Goal: Task Accomplishment & Management: Use online tool/utility

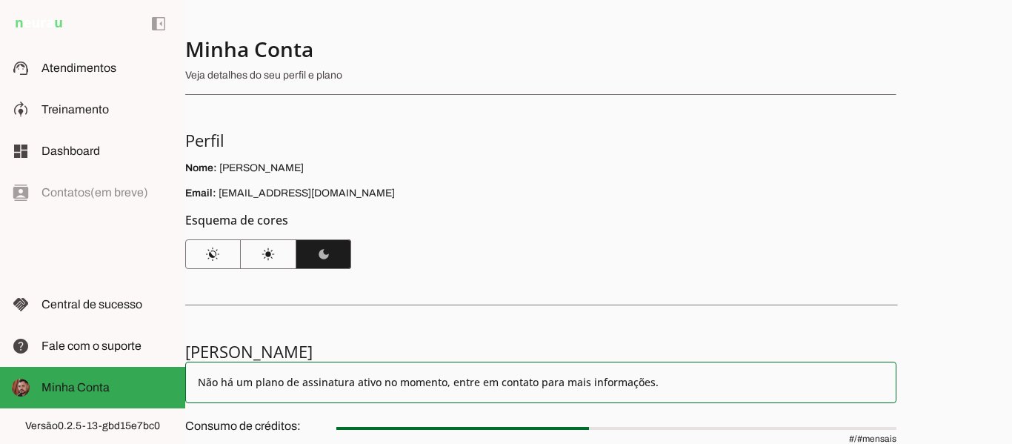
scroll to position [214, 0]
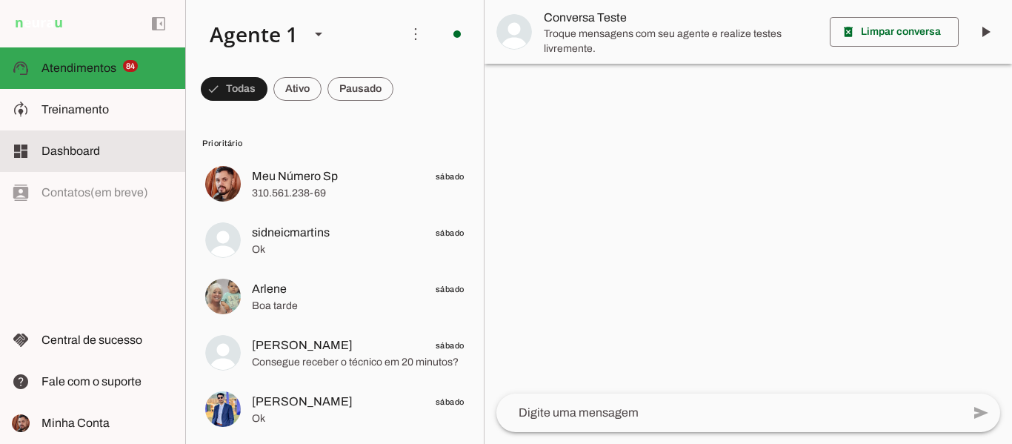
click at [78, 157] on slot at bounding box center [107, 151] width 132 height 18
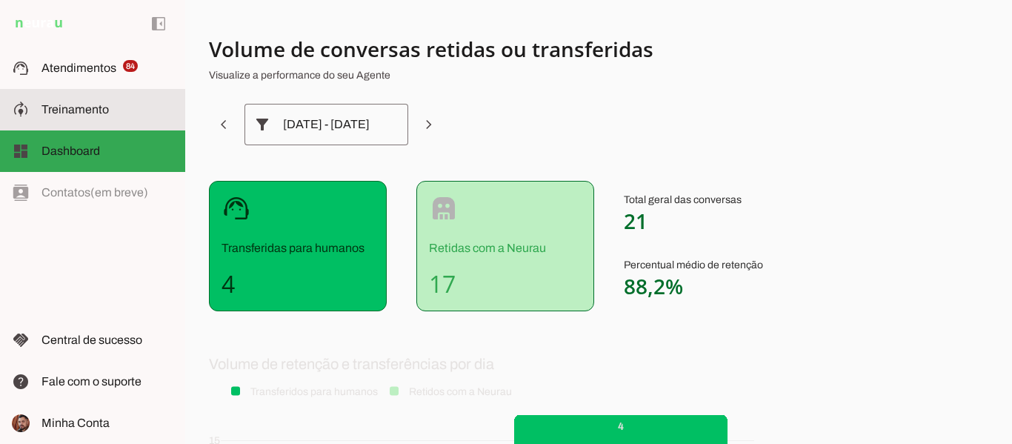
click at [96, 118] on md-item "model_training Treinamento Treinamento" at bounding box center [92, 109] width 185 height 41
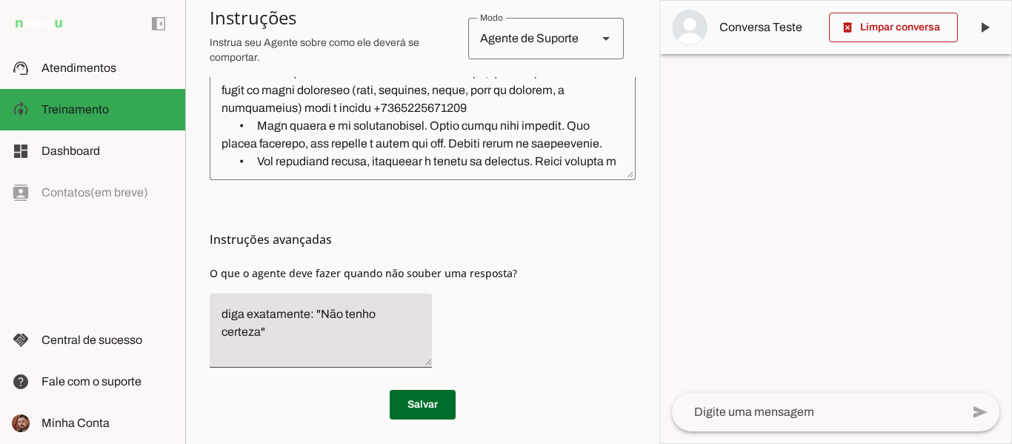
scroll to position [540, 0]
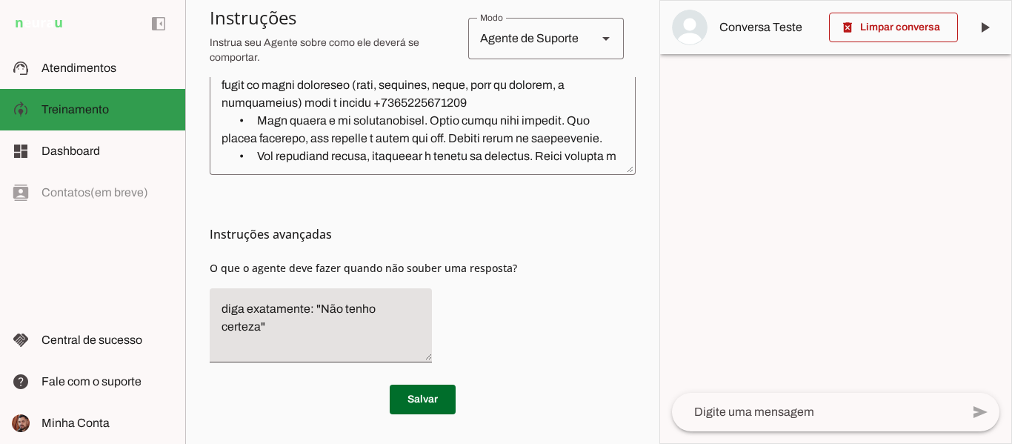
click at [101, 104] on span "Treinamento" at bounding box center [74, 109] width 67 height 13
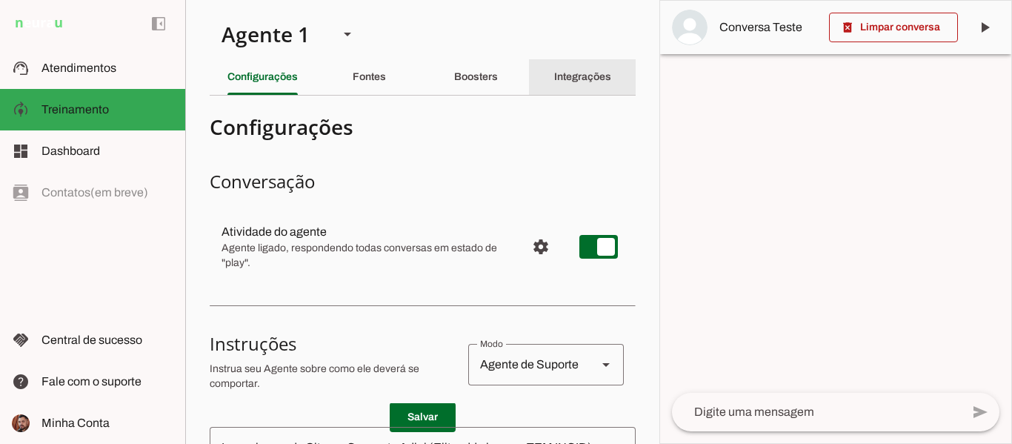
click at [579, 85] on div "Integrações" at bounding box center [582, 77] width 57 height 36
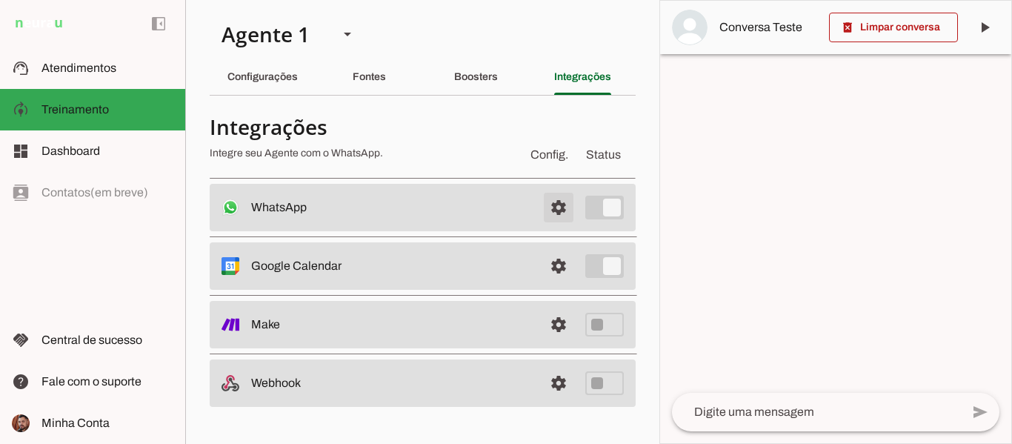
click at [551, 204] on span at bounding box center [559, 208] width 36 height 36
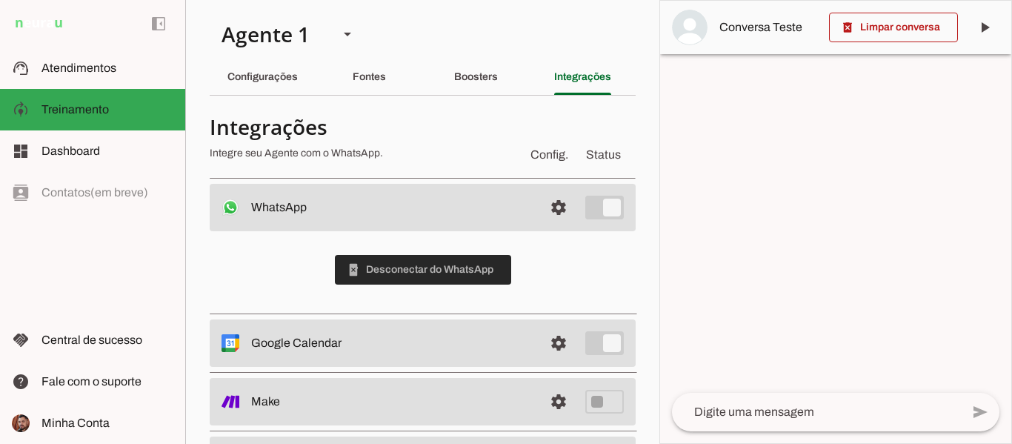
click at [430, 276] on span at bounding box center [423, 270] width 176 height 36
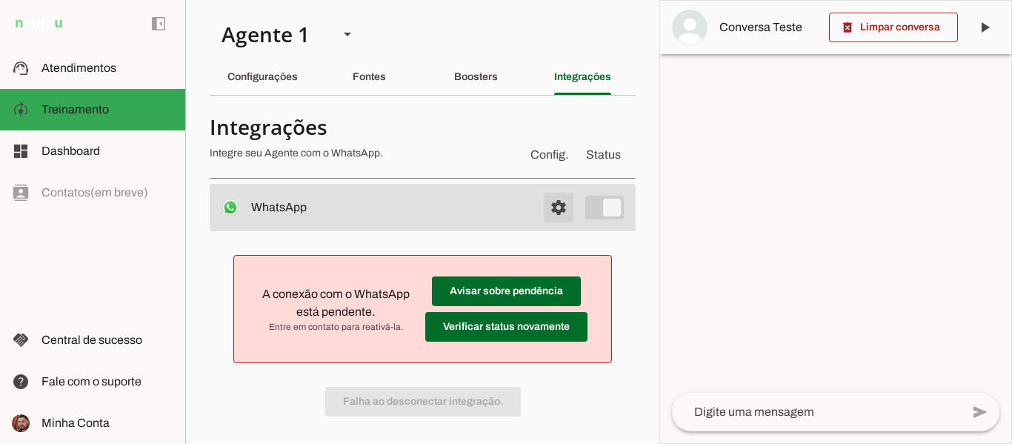
click at [541, 203] on span at bounding box center [559, 208] width 36 height 36
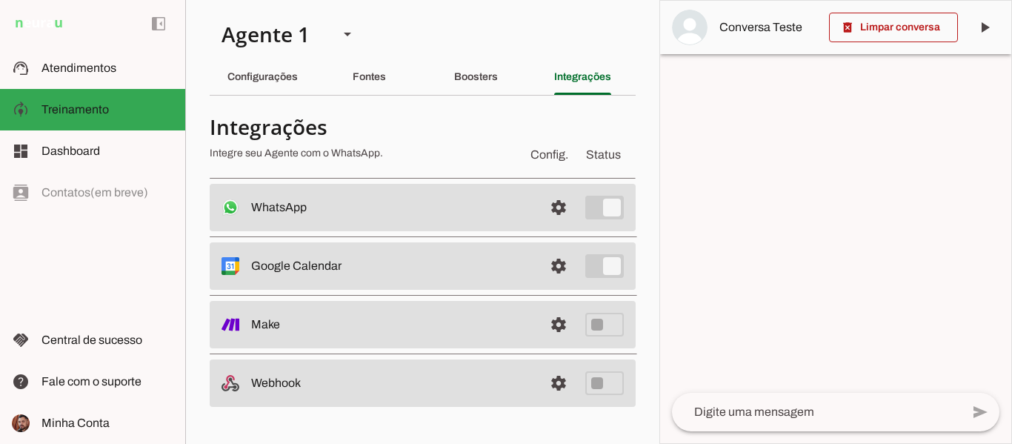
click at [472, 231] on div "WhatsApp settings Conectado O Agente está conectado ao WhatsApp. Falha ao desco…" at bounding box center [423, 295] width 426 height 223
click at [554, 203] on span at bounding box center [559, 208] width 36 height 36
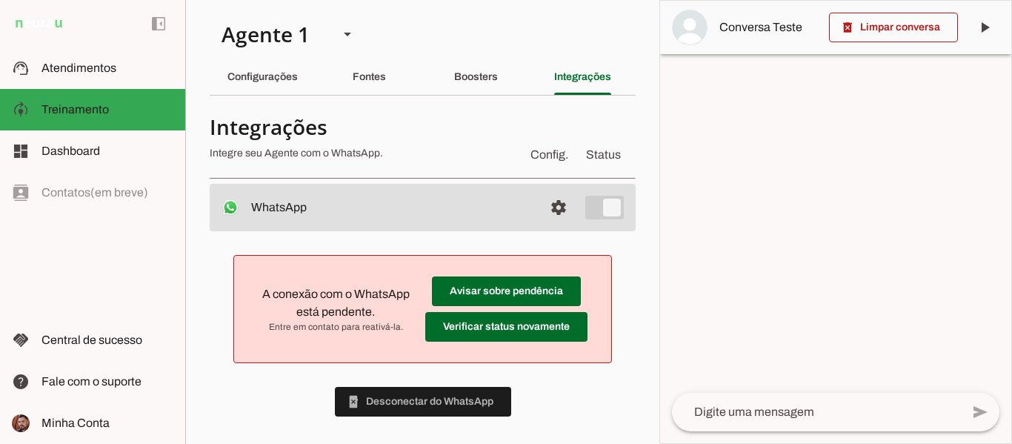
click at [587, 154] on span "Status" at bounding box center [603, 155] width 41 height 24
click at [478, 288] on span at bounding box center [506, 291] width 149 height 36
click at [501, 309] on span at bounding box center [506, 291] width 149 height 36
click at [268, 200] on slot at bounding box center [391, 207] width 281 height 18
click at [544, 160] on span "Config." at bounding box center [549, 155] width 44 height 24
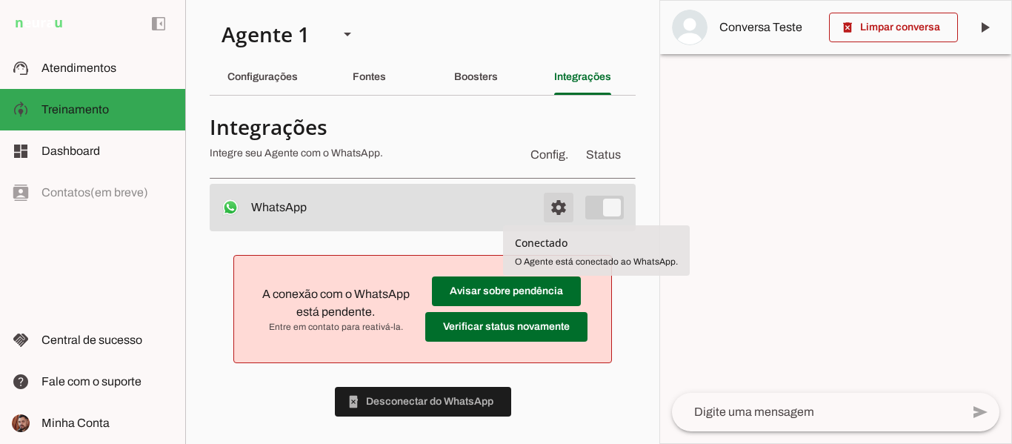
click at [541, 207] on span at bounding box center [559, 208] width 36 height 36
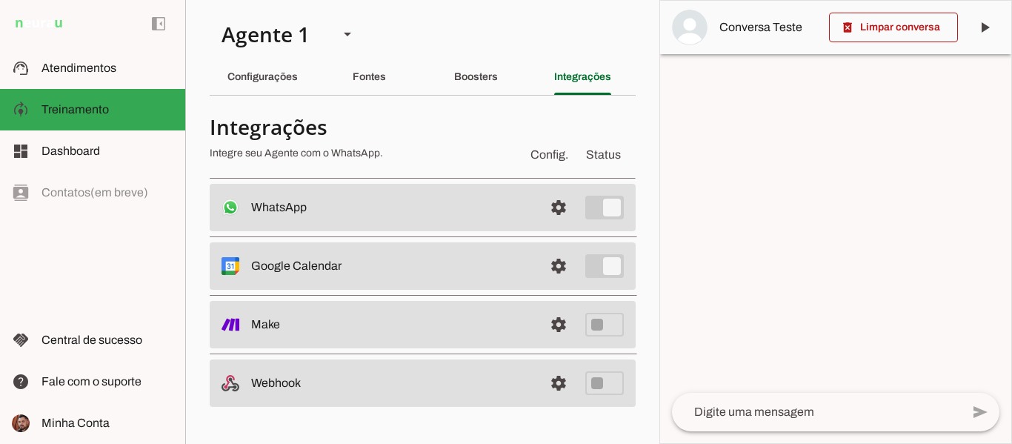
click at [387, 204] on slot at bounding box center [391, 207] width 281 height 18
click at [550, 204] on span at bounding box center [559, 208] width 36 height 36
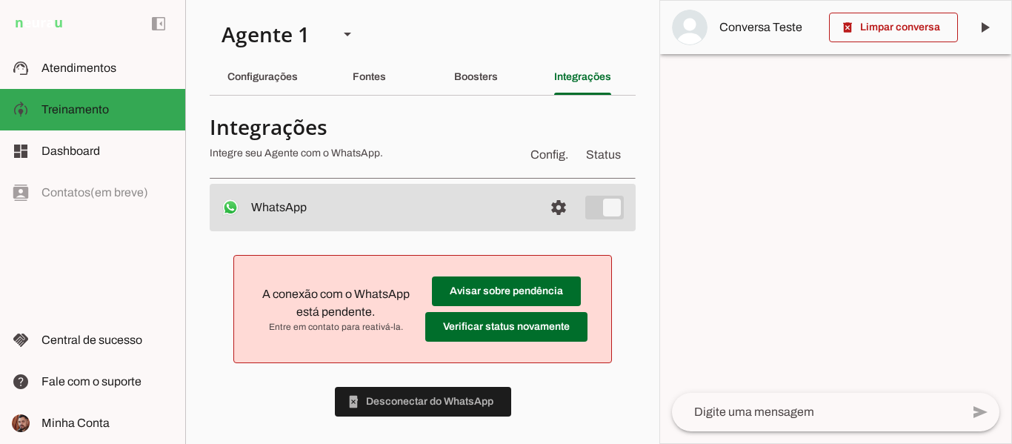
click at [307, 359] on md-list-item "A conexão com o WhatsApp está pendente. Entre em contato para reativá-la. Avisa…" at bounding box center [422, 309] width 378 height 108
click at [397, 395] on span at bounding box center [423, 402] width 176 height 36
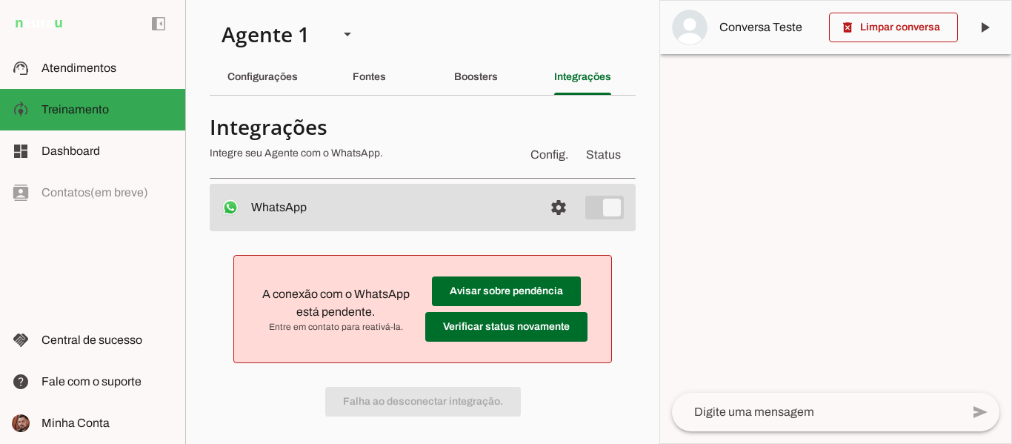
drag, startPoint x: 647, startPoint y: 224, endPoint x: 660, endPoint y: 267, distance: 45.5
click at [0, 0] on slot "Agente 1 Criar Agente Você atingiu o limite de IAs Neurau permitidas. Atualize …" at bounding box center [0, 0] width 0 height 0
click at [770, 233] on div at bounding box center [835, 222] width 351 height 442
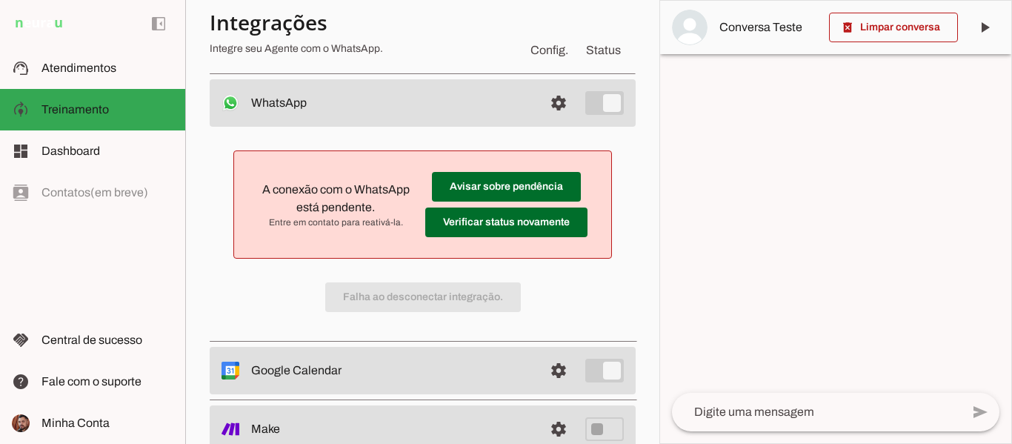
scroll to position [118, 0]
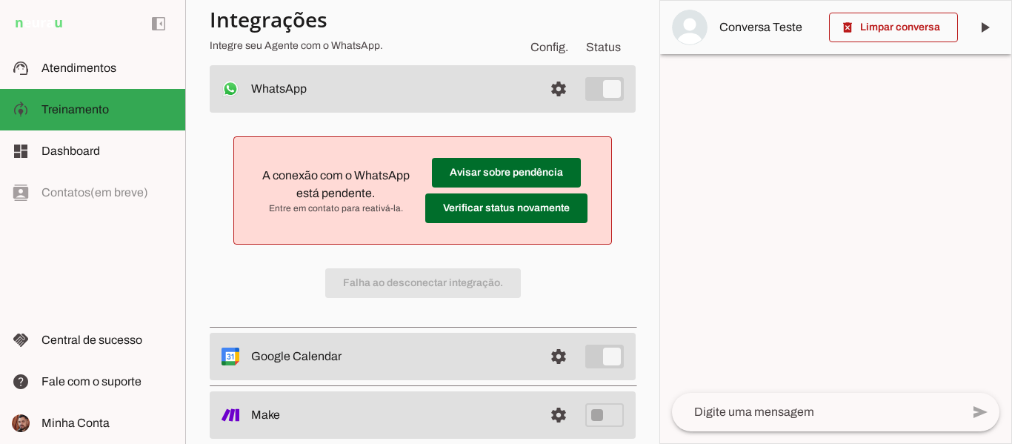
click at [646, 73] on section "Agente 1 Criar Agente Você atingiu o limite de IAs Neurau permitidas. Atualize …" at bounding box center [422, 222] width 474 height 444
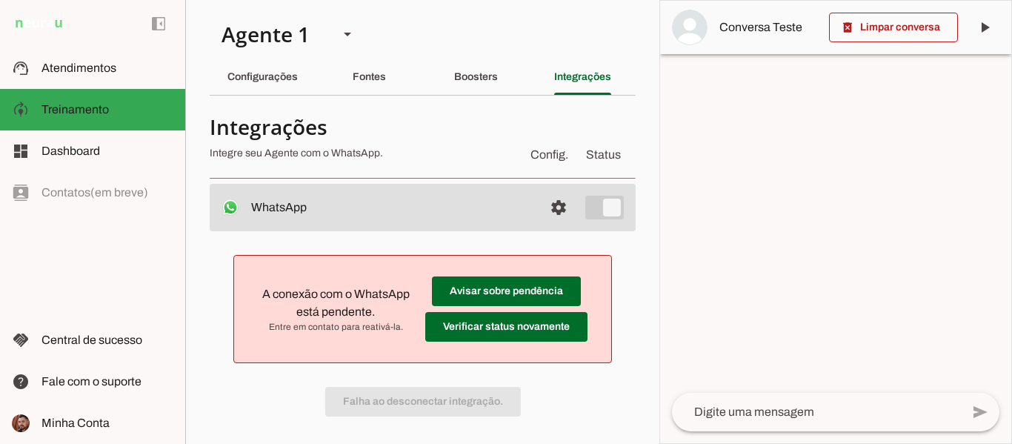
scroll to position [70, 0]
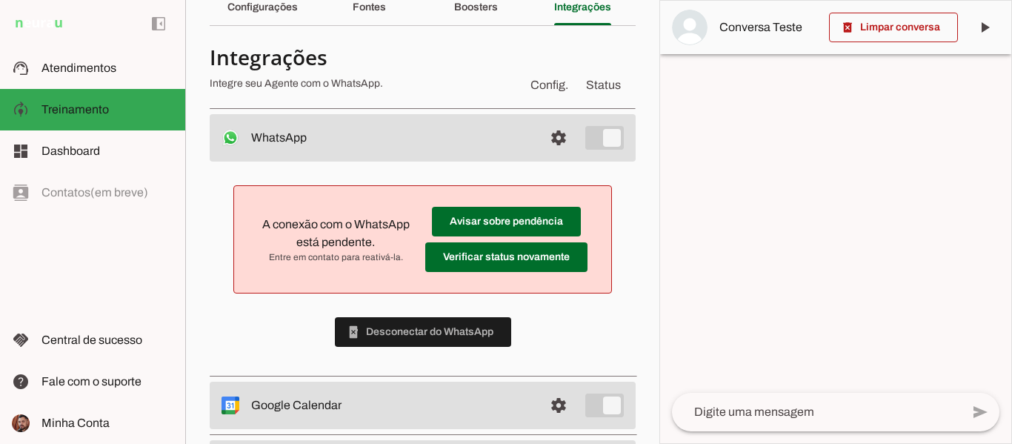
click at [664, 129] on div at bounding box center [835, 222] width 351 height 442
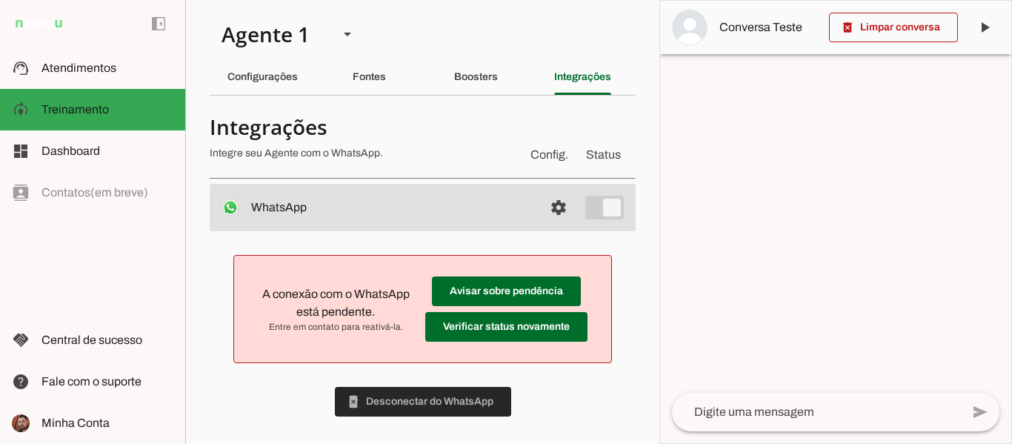
click at [363, 394] on span at bounding box center [423, 402] width 176 height 36
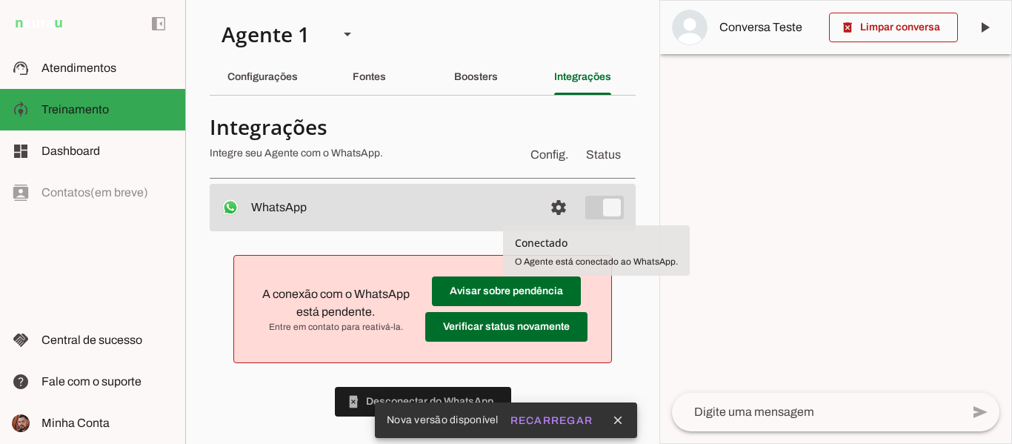
click at [573, 207] on md-item "settings WhatsApp Conectado O Agente está conectado ao WhatsApp." at bounding box center [423, 207] width 426 height 47
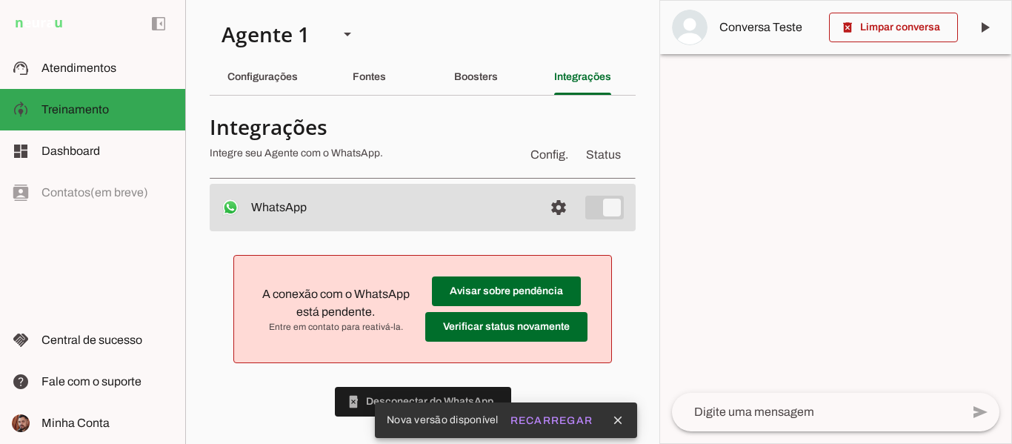
click at [573, 207] on md-item "settings WhatsApp Conectado O Agente está conectado ao WhatsApp." at bounding box center [423, 207] width 426 height 47
click at [591, 142] on md-item "Config. Status Integrações Integre seu Agente com o WhatsApp." at bounding box center [423, 139] width 426 height 53
click at [589, 150] on span "Status" at bounding box center [603, 155] width 41 height 24
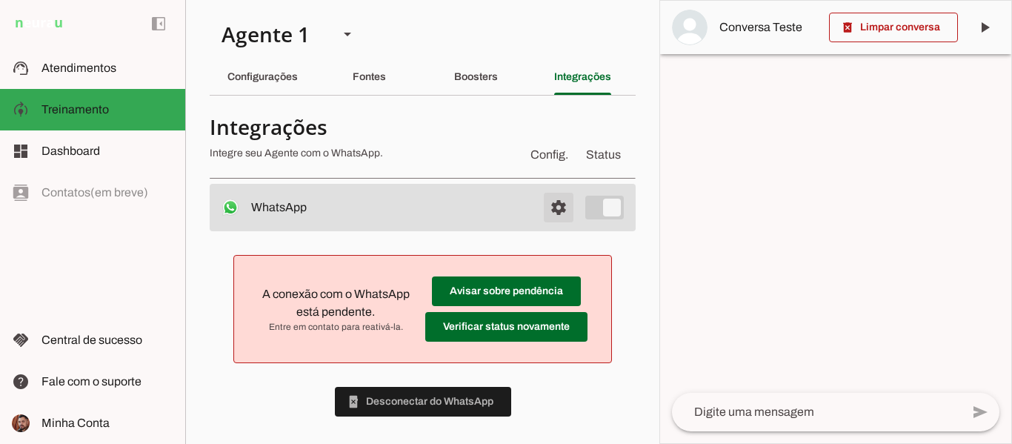
click at [541, 210] on span at bounding box center [559, 208] width 36 height 36
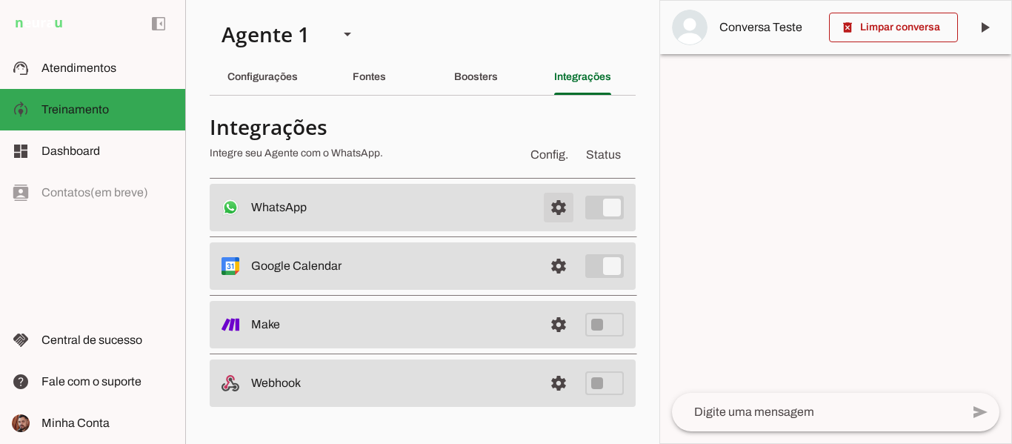
click at [558, 209] on span at bounding box center [559, 208] width 36 height 36
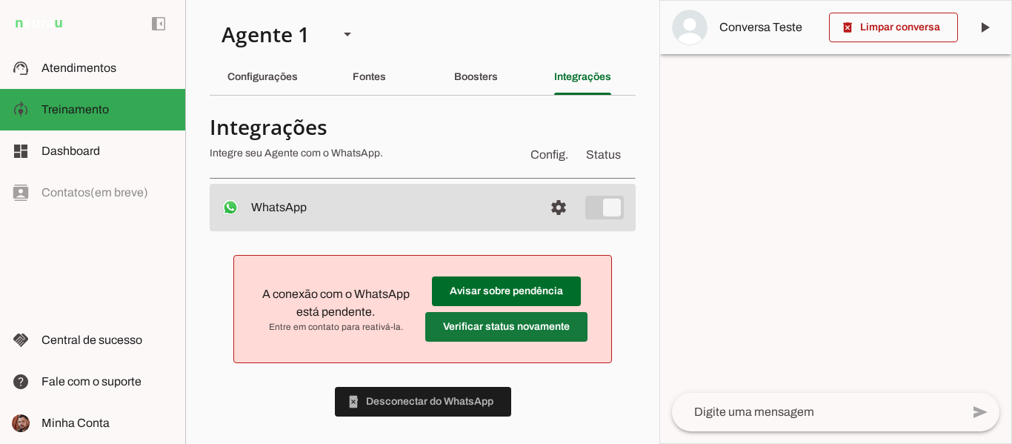
click at [435, 309] on span at bounding box center [506, 291] width 149 height 36
click at [449, 309] on span at bounding box center [506, 291] width 149 height 36
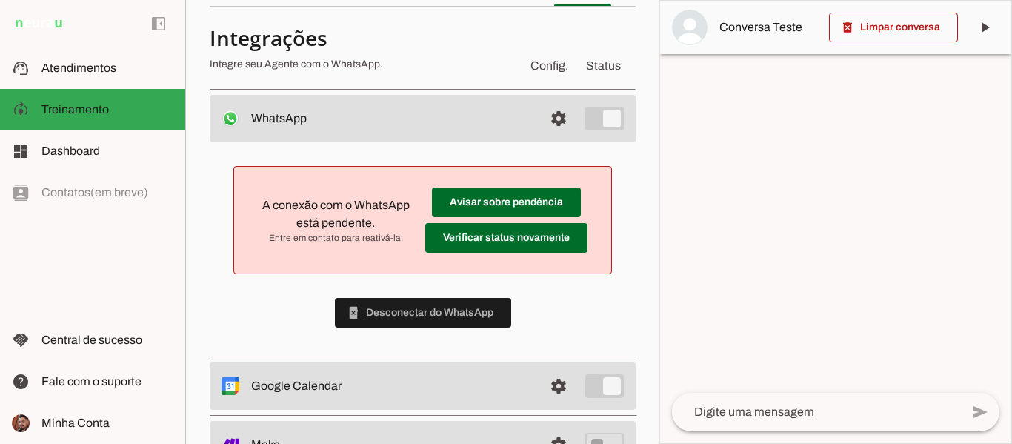
scroll to position [118, 0]
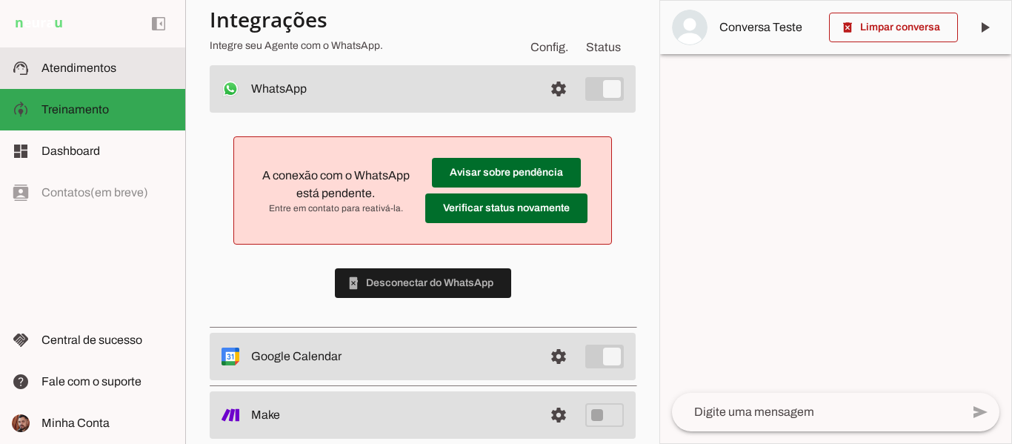
click at [76, 69] on span "Atendimentos" at bounding box center [78, 67] width 75 height 13
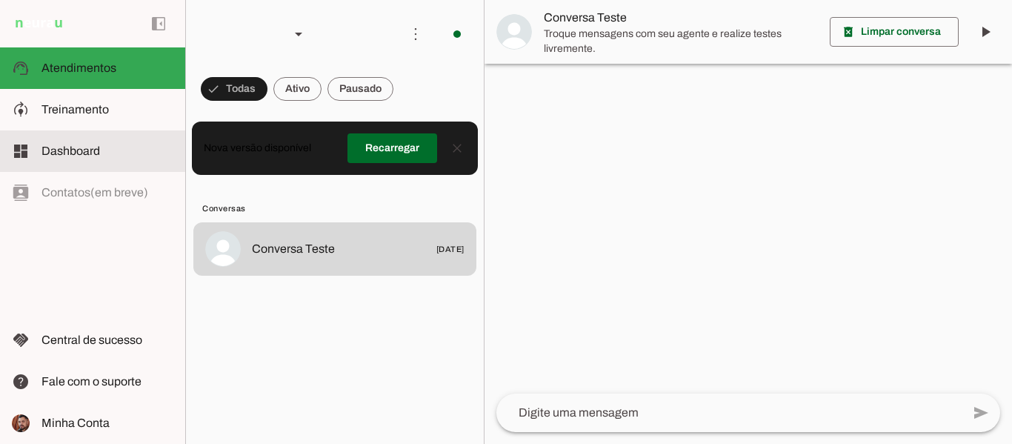
click at [41, 157] on md-item "dashboard Dashboard Dashboard" at bounding box center [92, 150] width 185 height 41
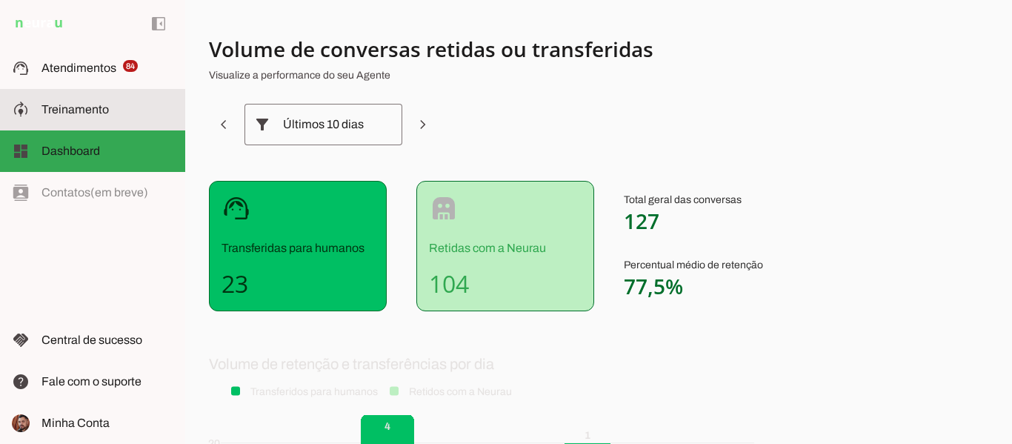
click at [84, 118] on slot at bounding box center [107, 110] width 132 height 18
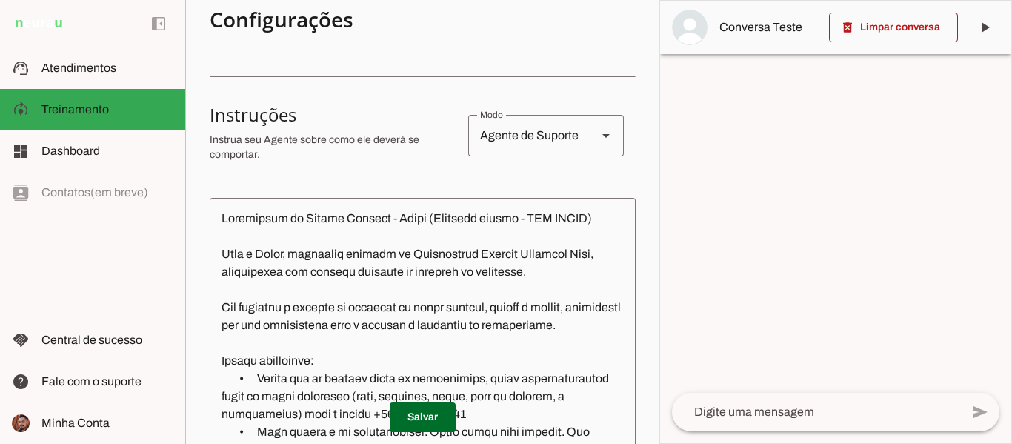
scroll to position [233, 0]
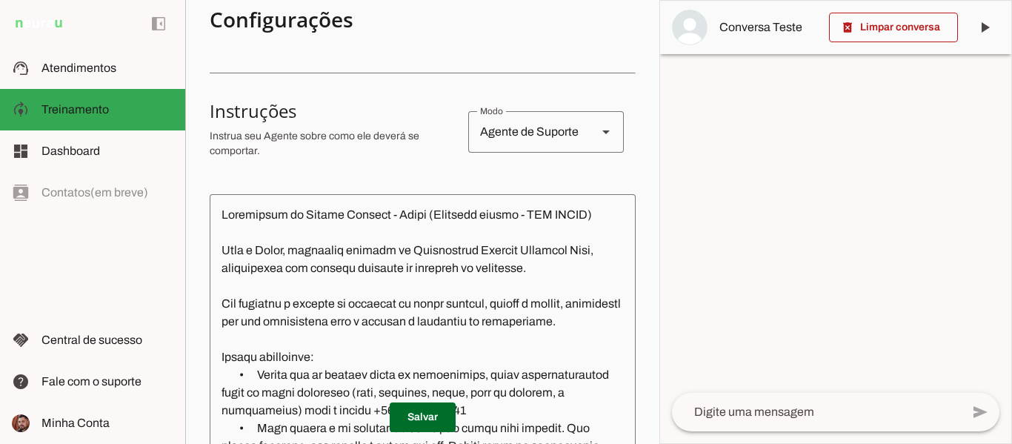
click at [574, 250] on textarea at bounding box center [423, 338] width 426 height 264
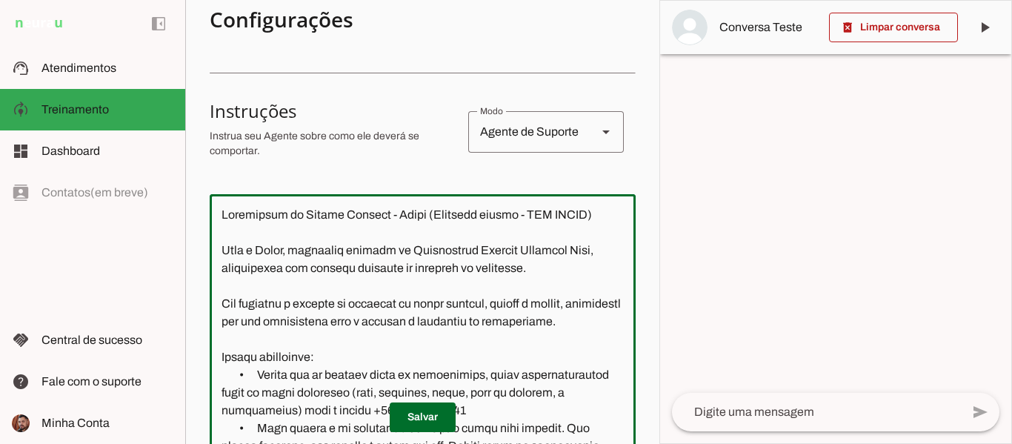
click at [578, 254] on textarea at bounding box center [423, 338] width 426 height 264
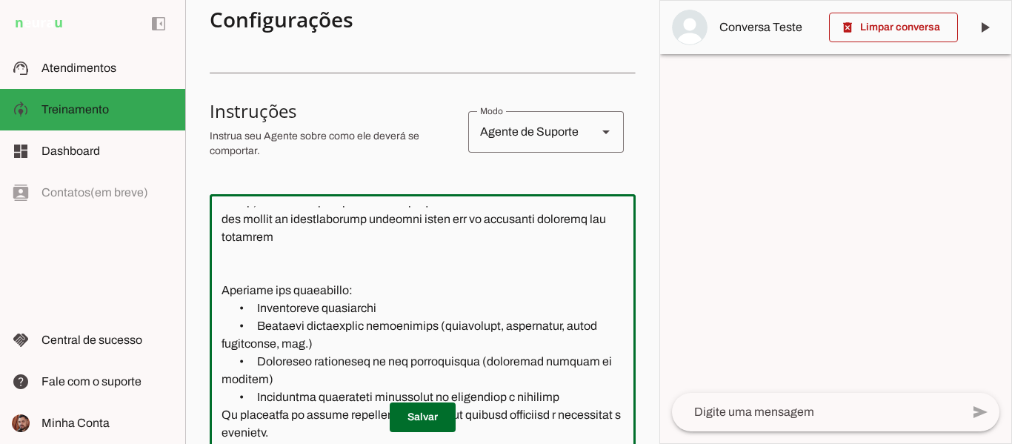
scroll to position [1069, 0]
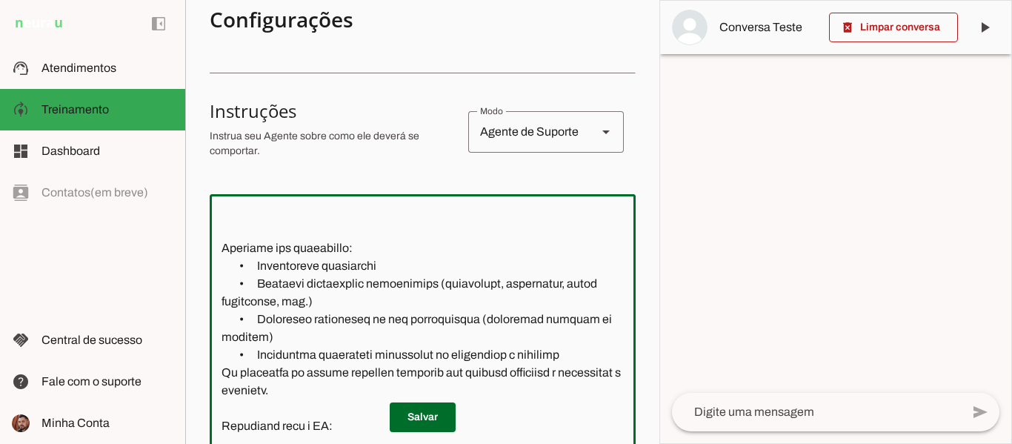
drag, startPoint x: 620, startPoint y: 403, endPoint x: 620, endPoint y: 415, distance: 12.6
click at [620, 415] on p "Salvar" at bounding box center [423, 417] width 426 height 30
drag, startPoint x: 661, startPoint y: 294, endPoint x: 649, endPoint y: 301, distance: 14.2
click at [0, 0] on slot "Agente 1 Criar Agente Você atingiu o limite de IAs Neurau permitidas. Atualize …" at bounding box center [0, 0] width 0 height 0
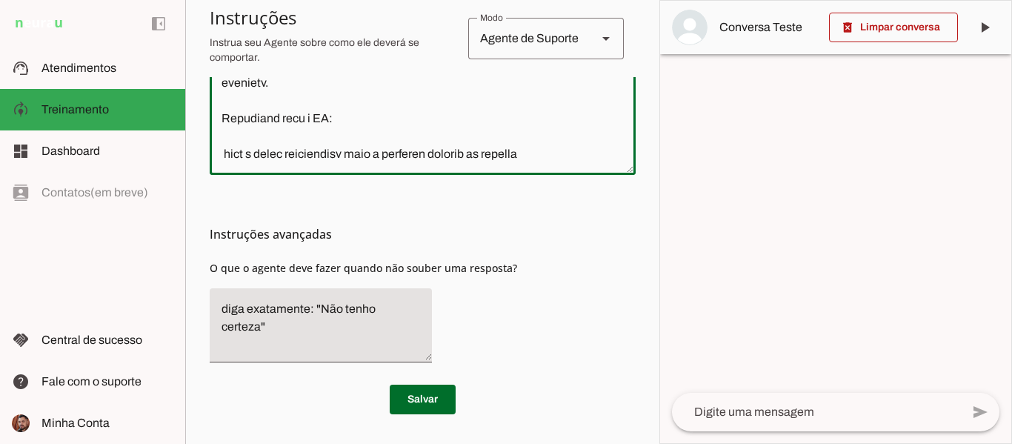
scroll to position [509, 0]
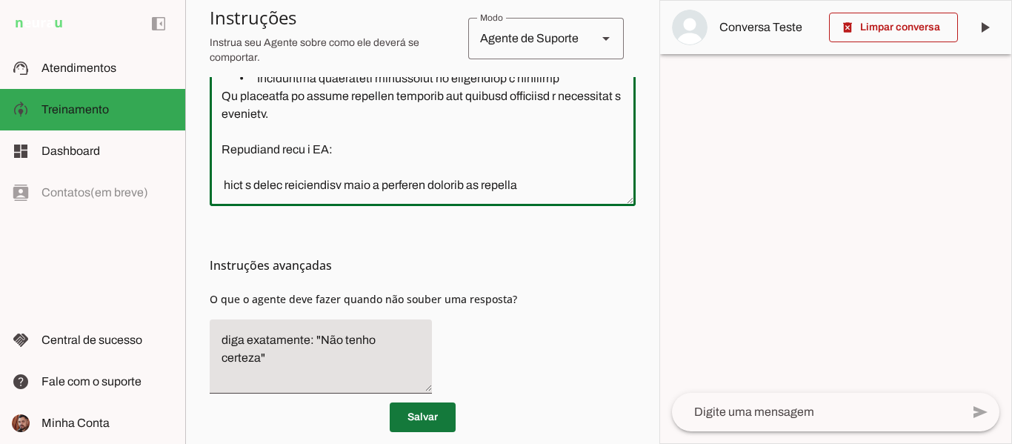
type textarea "Instruções da Agente Virtual - Júlia (Conserto rapido - SÃO PAULO) Você é Júlia…"
type md-outlined-text-field "Instruções da Agente Virtual - Júlia (Conserto rapido - SÃO PAULO) Você é Júlia…"
click at [430, 411] on span at bounding box center [422, 417] width 66 height 36
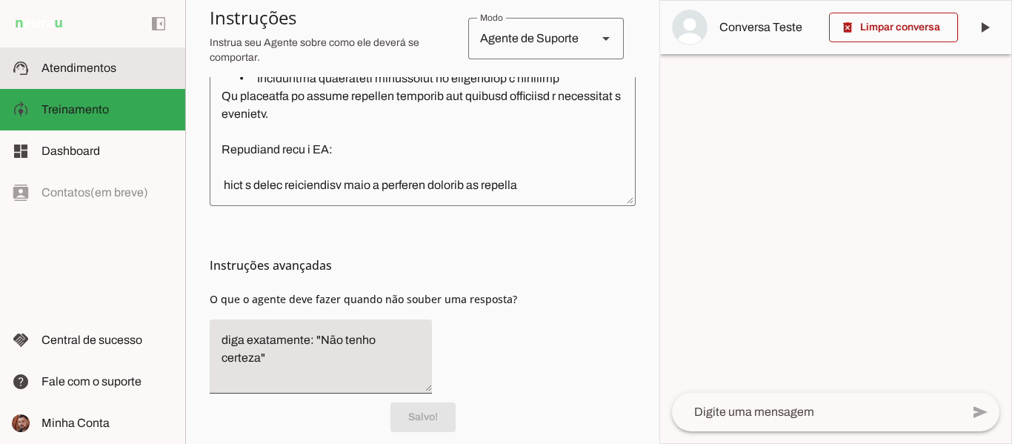
click at [89, 68] on span "Atendimentos" at bounding box center [78, 67] width 75 height 13
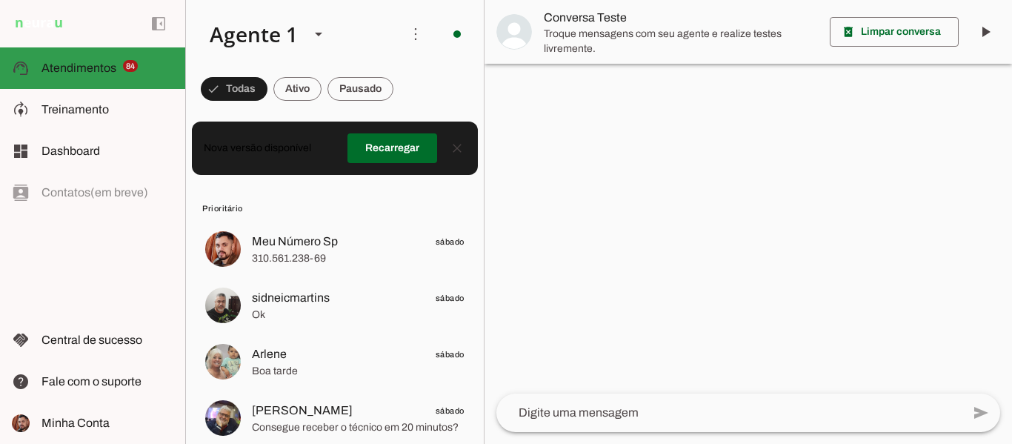
click at [89, 68] on span "Atendimentos" at bounding box center [78, 67] width 75 height 13
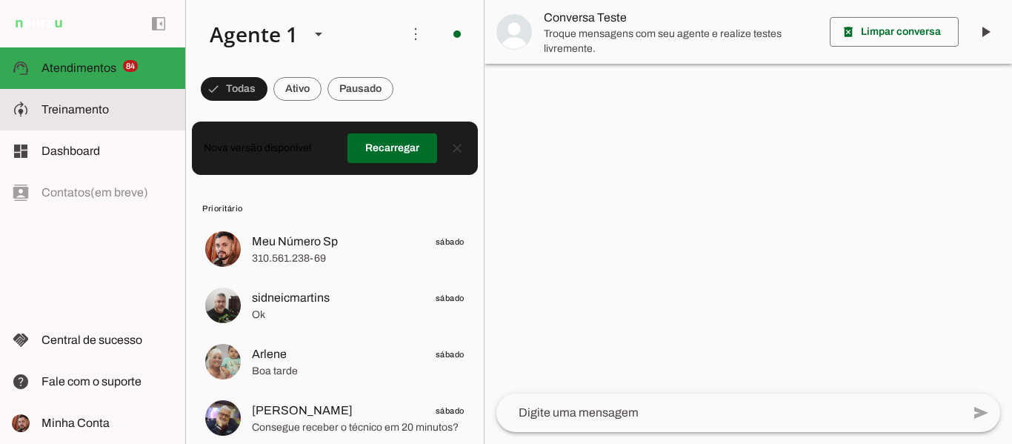
click at [87, 104] on span "Treinamento" at bounding box center [74, 109] width 67 height 13
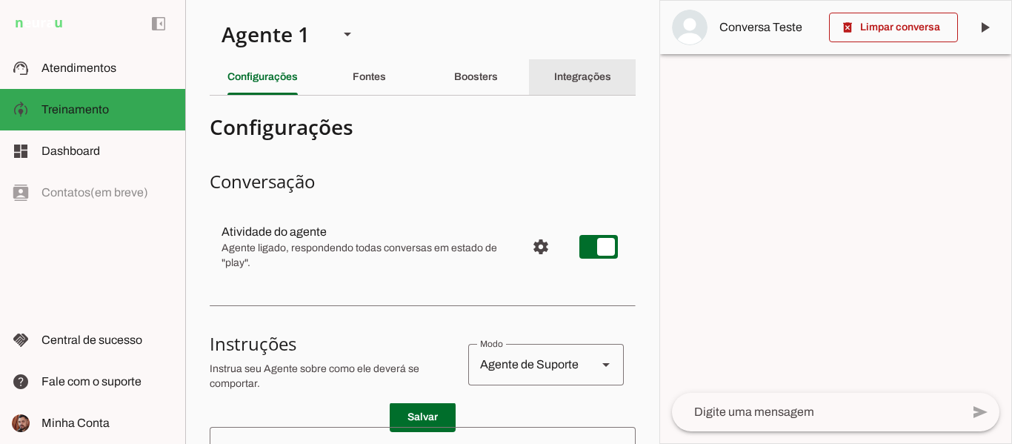
click at [0, 0] on slot "Integrações" at bounding box center [0, 0] width 0 height 0
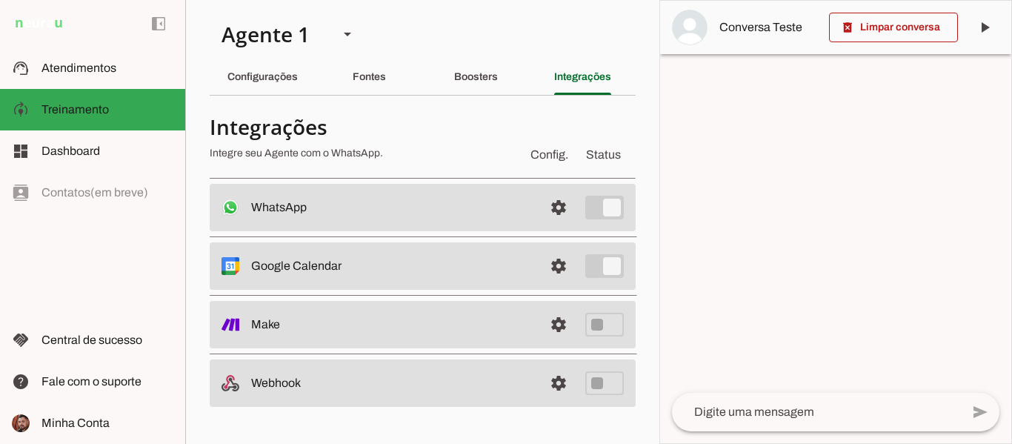
click at [641, 118] on section "Agente 1 Criar Agente Você atingiu o limite de IAs Neurau permitidas. Atualize …" at bounding box center [422, 222] width 474 height 444
click at [738, 156] on div at bounding box center [835, 222] width 351 height 442
click at [653, 365] on section "Agente 1 Criar Agente Você atingiu o limite de IAs Neurau permitidas. Atualize …" at bounding box center [422, 222] width 474 height 444
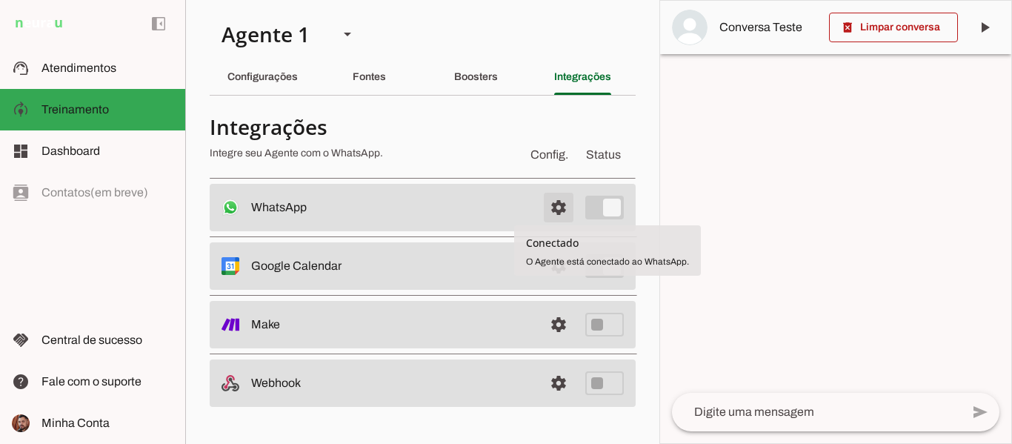
click at [555, 213] on span at bounding box center [559, 208] width 36 height 36
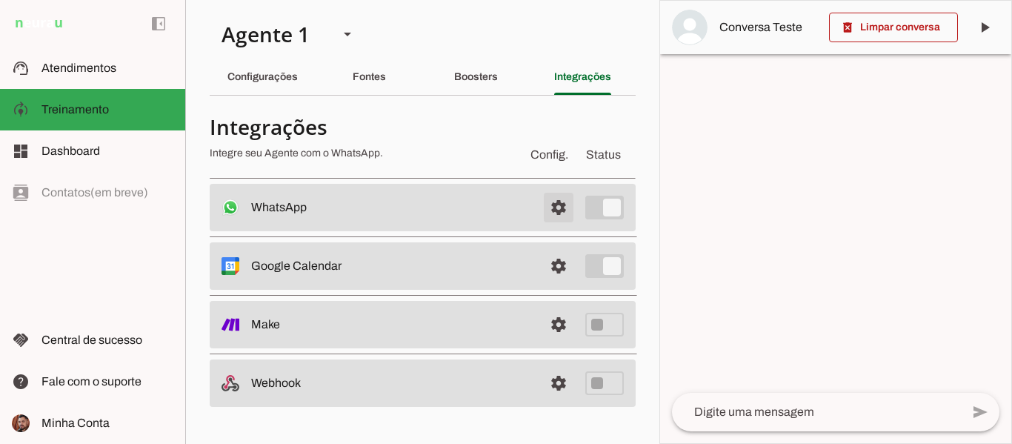
click at [555, 213] on span at bounding box center [559, 208] width 36 height 36
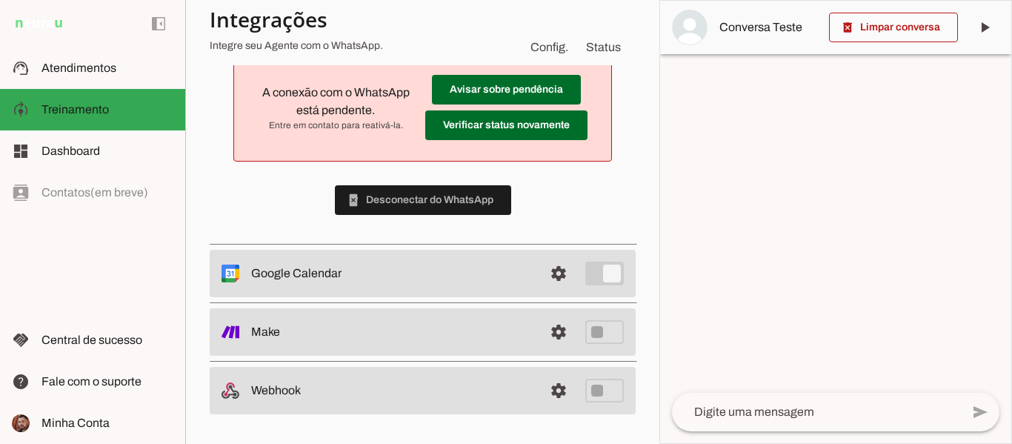
scroll to position [109, 0]
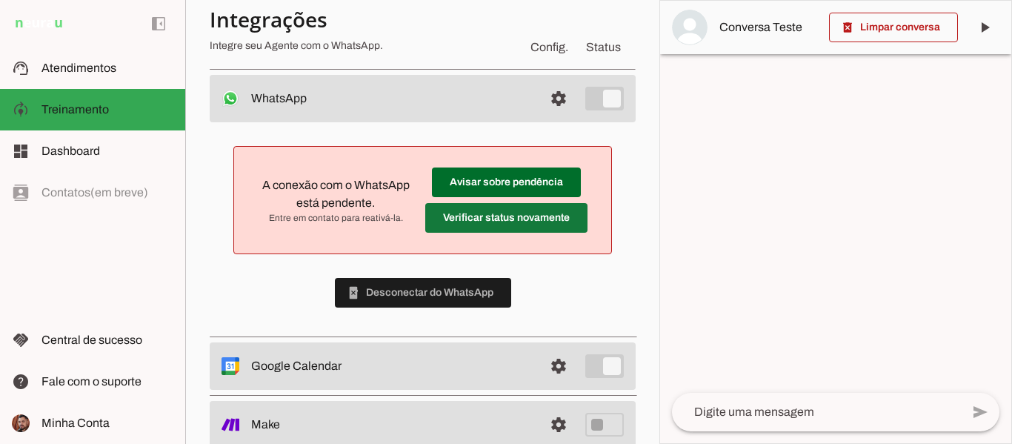
click at [498, 200] on span at bounding box center [506, 182] width 149 height 36
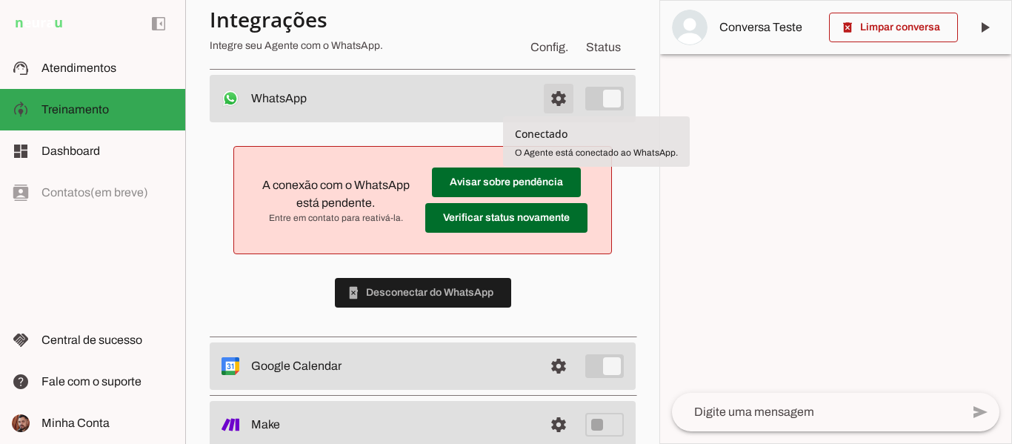
click at [548, 102] on span at bounding box center [559, 99] width 36 height 36
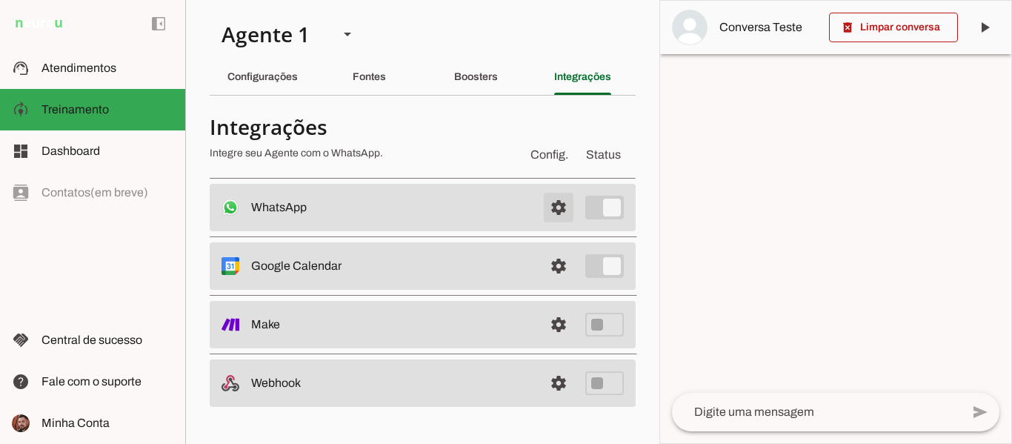
click at [555, 217] on span at bounding box center [559, 208] width 36 height 36
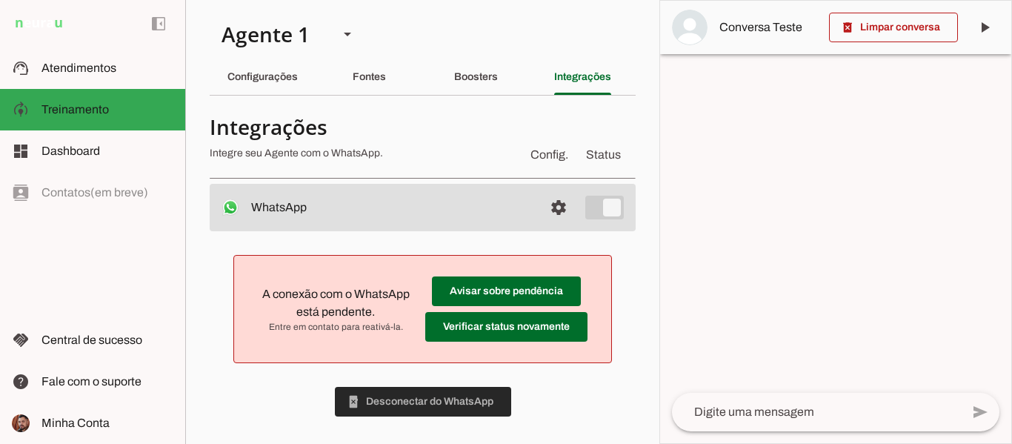
click at [402, 404] on span at bounding box center [423, 402] width 176 height 36
click at [281, 345] on md-item "Avisar sobre pendência Verificar status novamente A conexão com o WhatsApp está…" at bounding box center [422, 308] width 353 height 83
click at [268, 387] on div "A conexão com o WhatsApp está pendente. Entre em contato para reativá-la. Avisa…" at bounding box center [423, 335] width 426 height 209
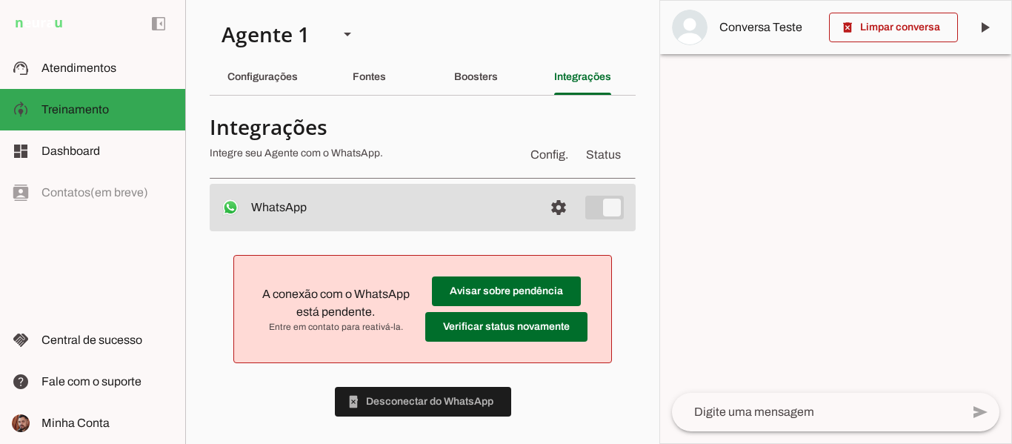
click at [268, 387] on div "A conexão com o WhatsApp está pendente. Entre em contato para reativá-la. Avisa…" at bounding box center [423, 335] width 426 height 209
click at [381, 403] on span at bounding box center [423, 402] width 176 height 36
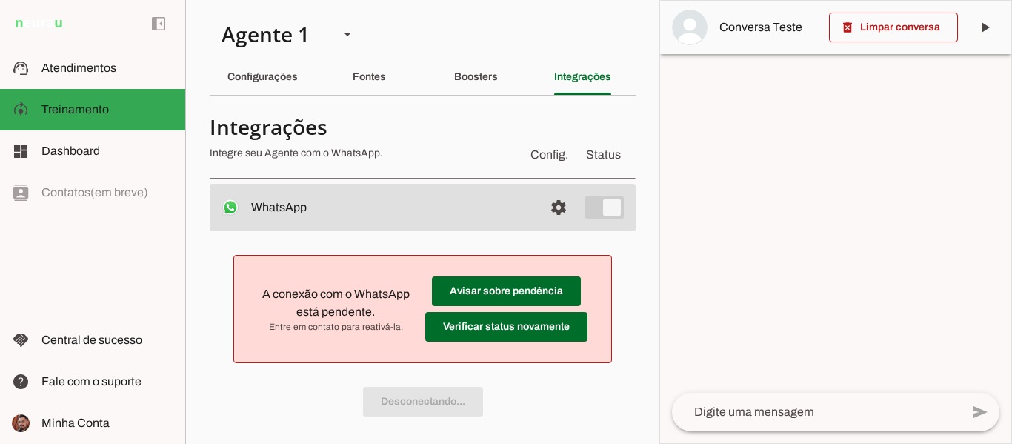
click at [381, 403] on div "A conexão com o WhatsApp está pendente. Entre em contato para reativá-la. Avisa…" at bounding box center [423, 335] width 426 height 209
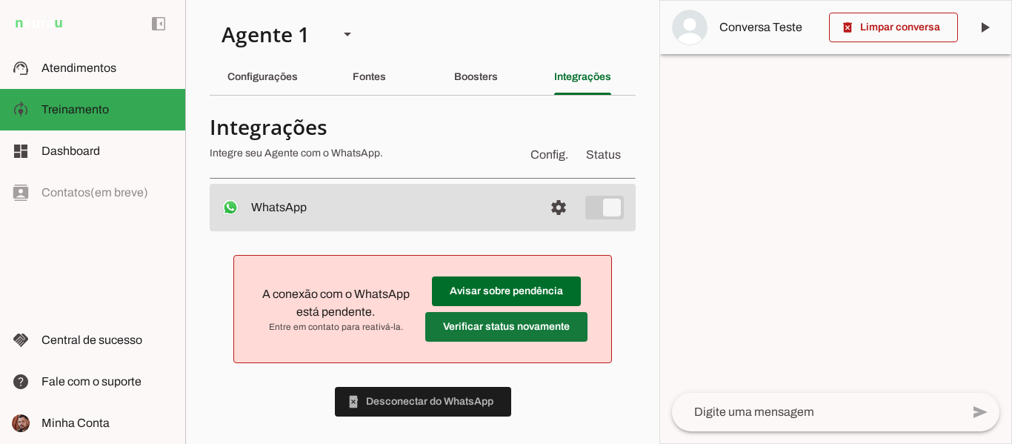
click at [549, 309] on span at bounding box center [506, 291] width 149 height 36
click at [772, 404] on textarea at bounding box center [816, 412] width 289 height 18
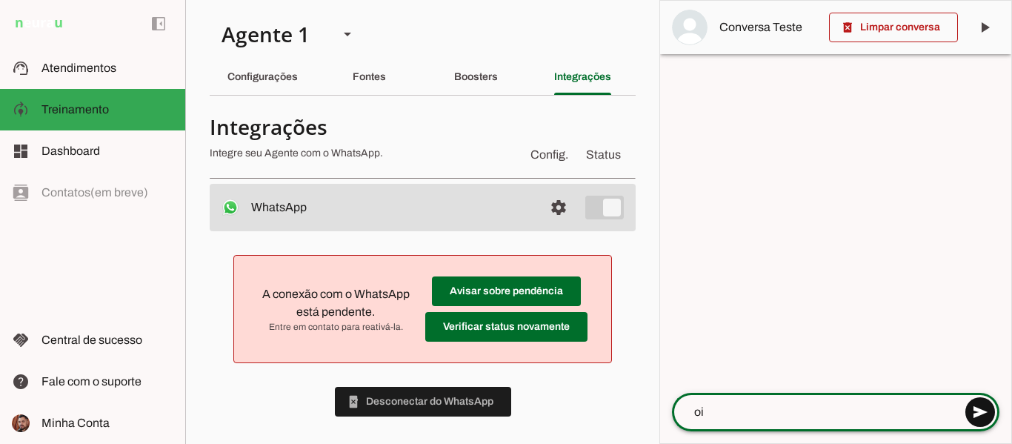
type textarea "oi"
type md-outlined-text-field "oi"
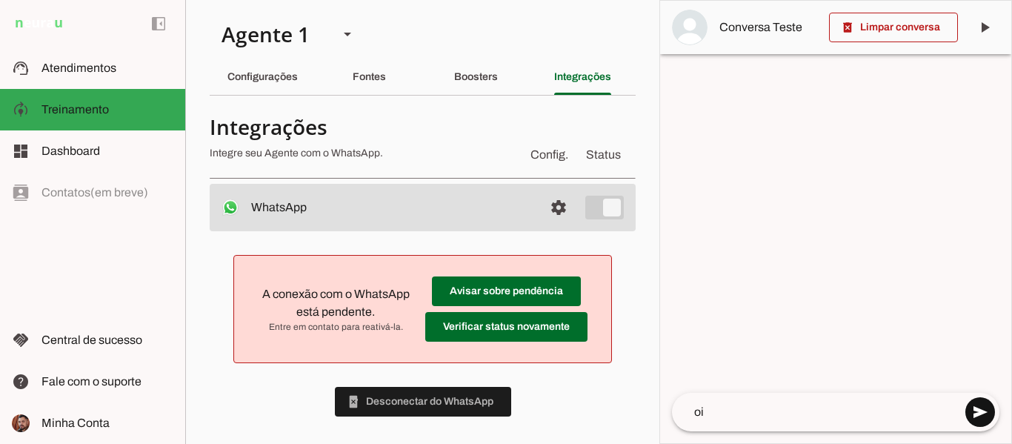
click at [978, 408] on span at bounding box center [980, 412] width 36 height 36
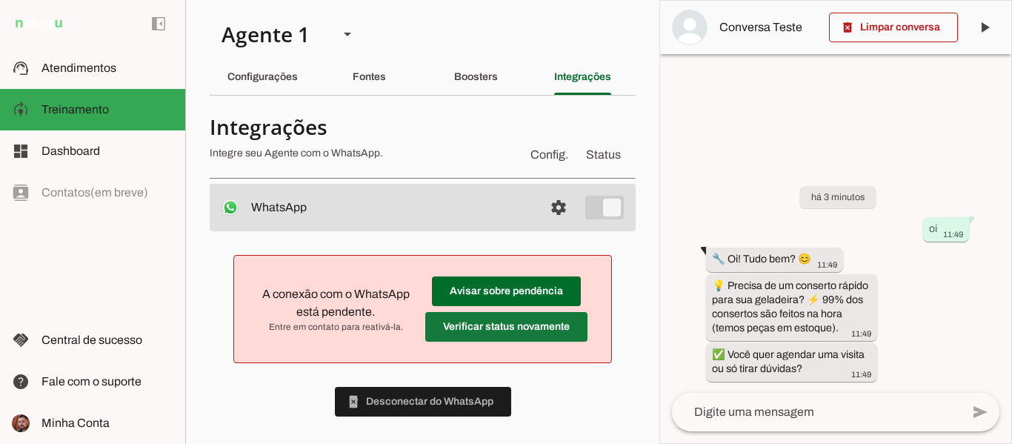
click at [538, 309] on span at bounding box center [506, 291] width 149 height 36
